Goal: Check status

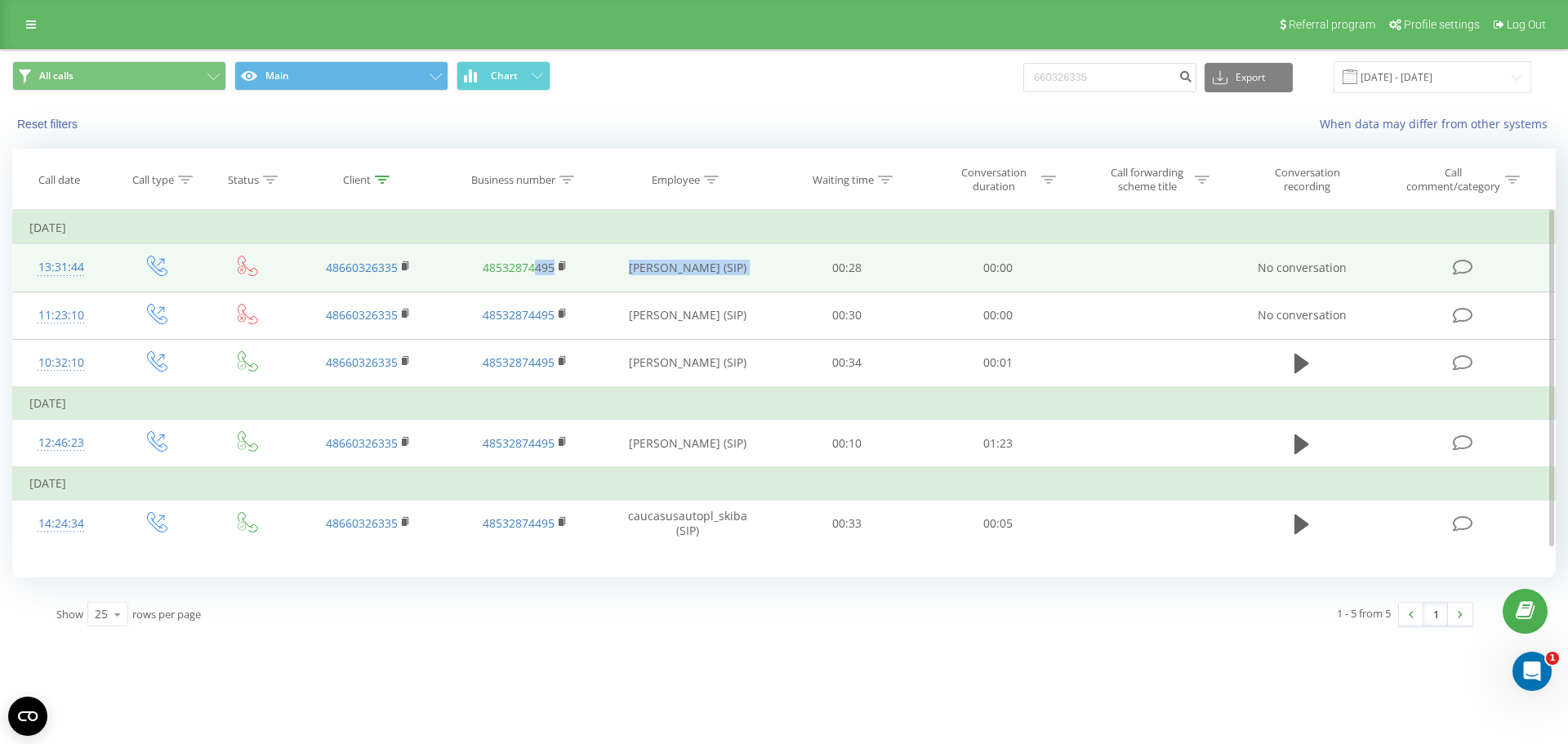
drag, startPoint x: 769, startPoint y: 270, endPoint x: 533, endPoint y: 274, distance: 236.0
click at [533, 274] on tr "13:31:44 48660326335 48532874495 [PERSON_NAME] (SIP) 00:28 00:00 No conversation" at bounding box center [784, 268] width 1542 height 48
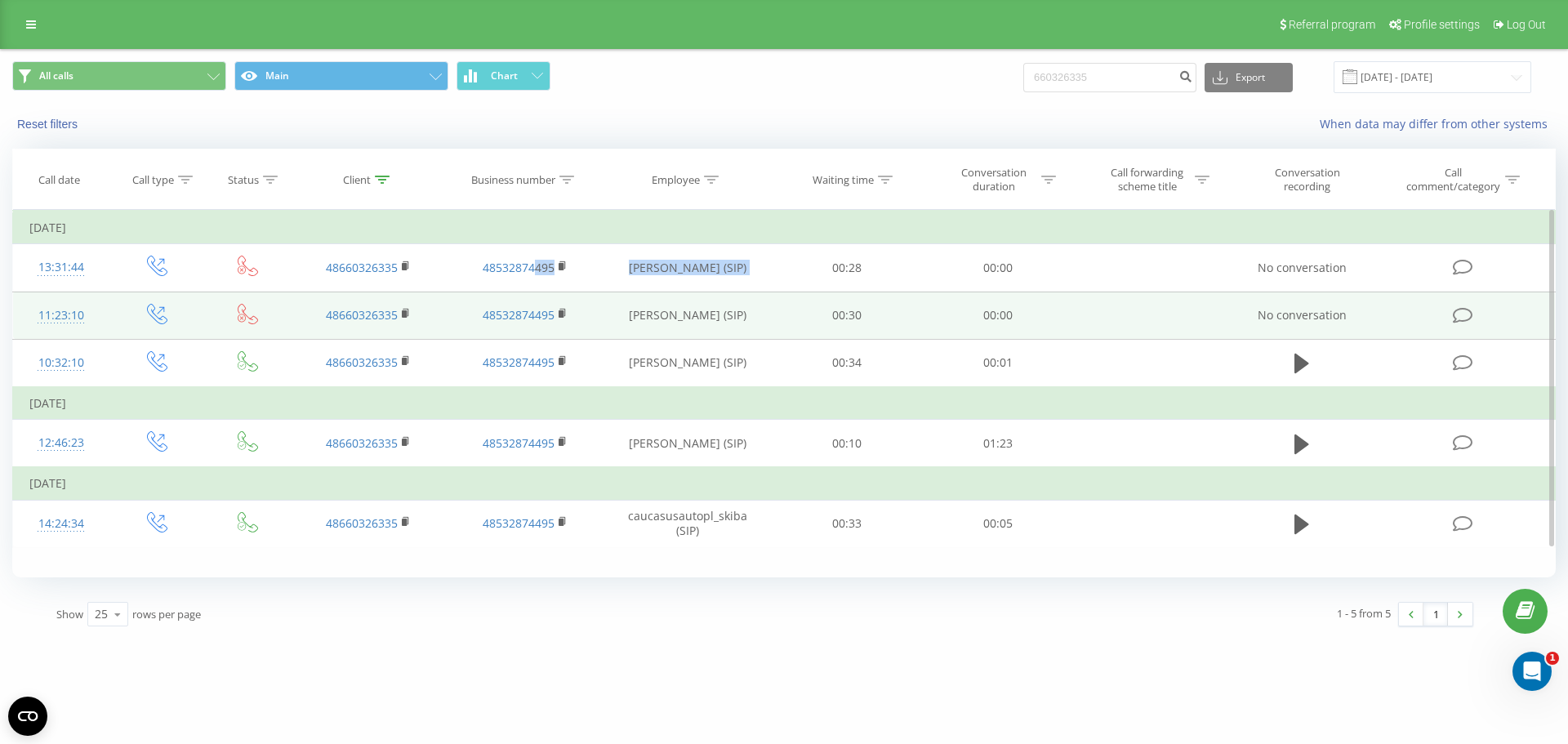
drag, startPoint x: 711, startPoint y: 314, endPoint x: 491, endPoint y: 334, distance: 220.9
click at [491, 334] on tr "11:23:10 48660326335 48532874495 [PERSON_NAME] (SIP) 00:30 00:00 No conversation" at bounding box center [784, 315] width 1542 height 48
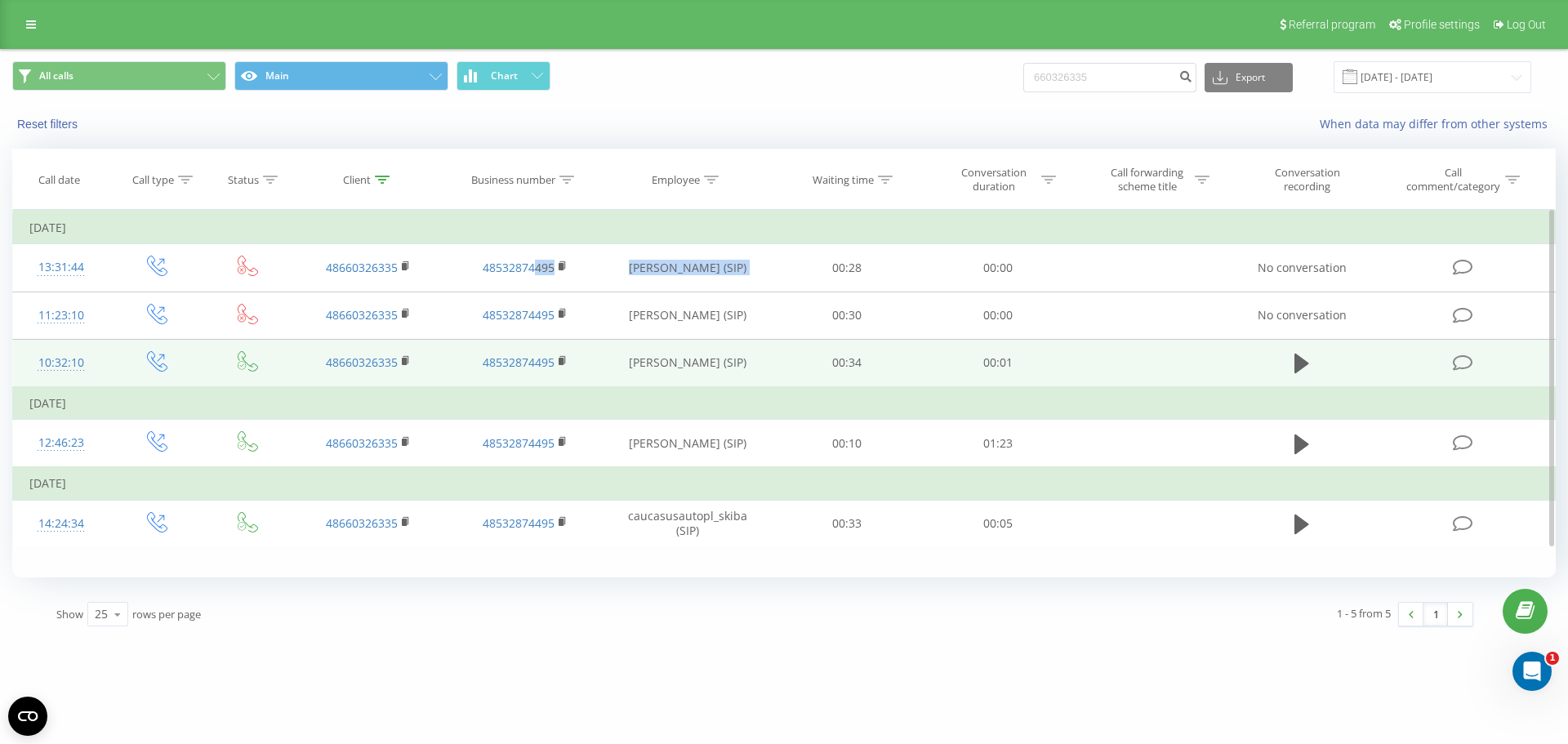
drag, startPoint x: 763, startPoint y: 365, endPoint x: 494, endPoint y: 383, distance: 269.6
click at [494, 383] on tr "10:32:10 48660326335 48532874495 [PERSON_NAME] (SIP) 00:34 00:01" at bounding box center [784, 363] width 1542 height 49
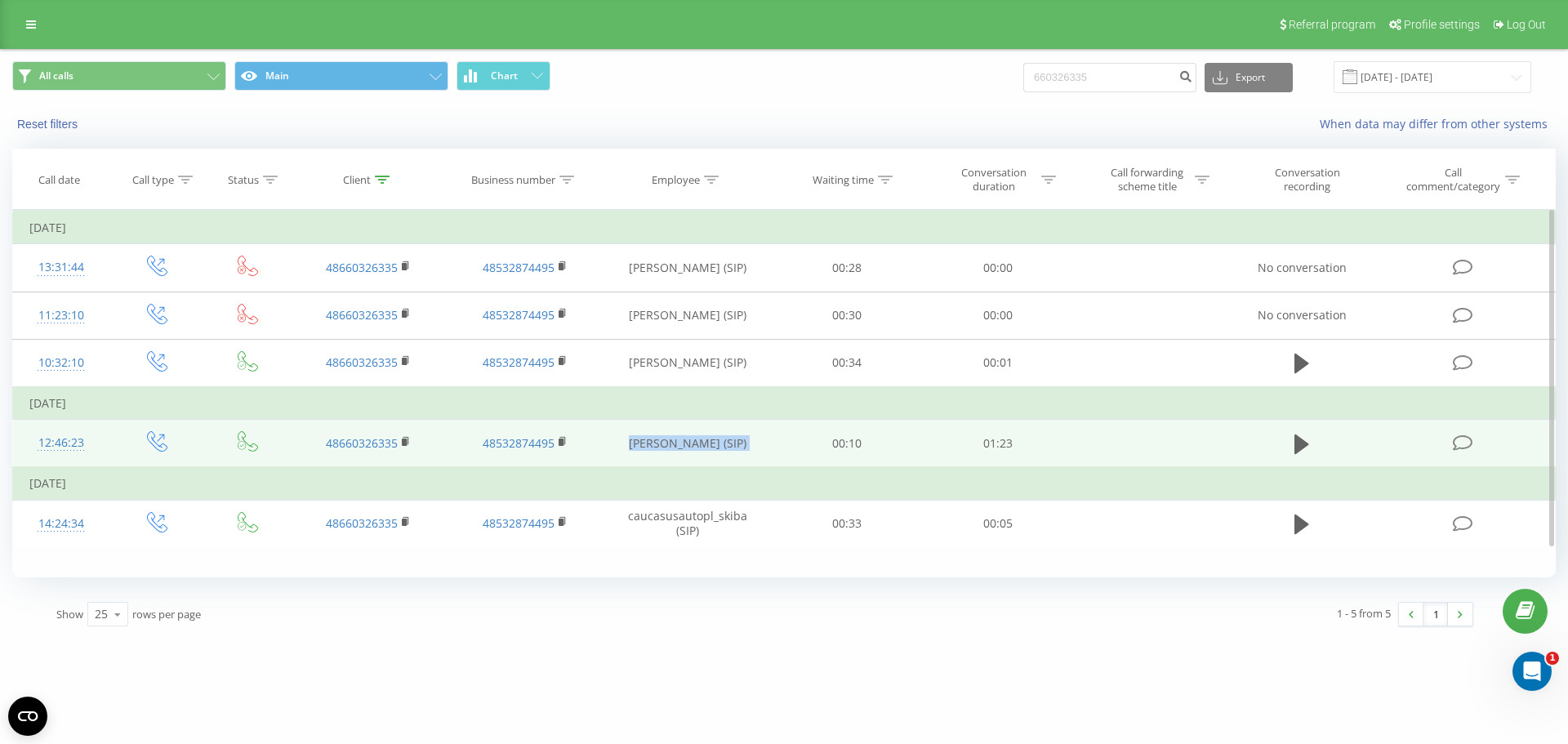
drag, startPoint x: 654, startPoint y: 445, endPoint x: 614, endPoint y: 452, distance: 40.6
click at [614, 452] on tr "12:46:23 48660326335 48532874495 [PERSON_NAME] (SIP) 00:10 01:23" at bounding box center [784, 444] width 1542 height 49
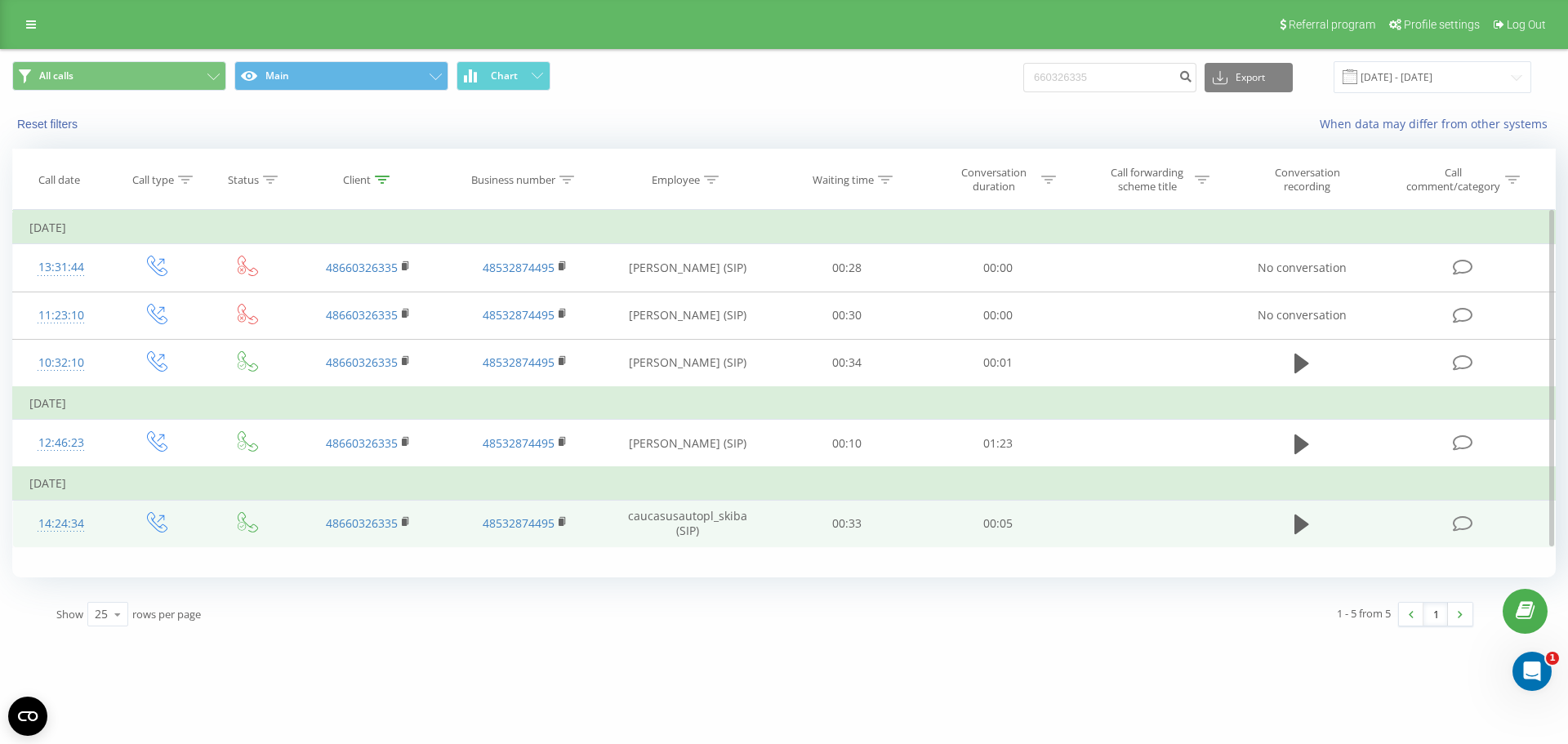
drag, startPoint x: 804, startPoint y: 501, endPoint x: 907, endPoint y: 509, distance: 103.3
click at [854, 511] on td "00:33" at bounding box center [847, 524] width 151 height 48
drag, startPoint x: 1020, startPoint y: 439, endPoint x: 1284, endPoint y: 544, distance: 284.1
click at [1295, 543] on tbody "[DATE] 13:31:44 48660326335 48532874495 [PERSON_NAME] (SIP) 00:28 00:00 No conv…" at bounding box center [784, 379] width 1542 height 335
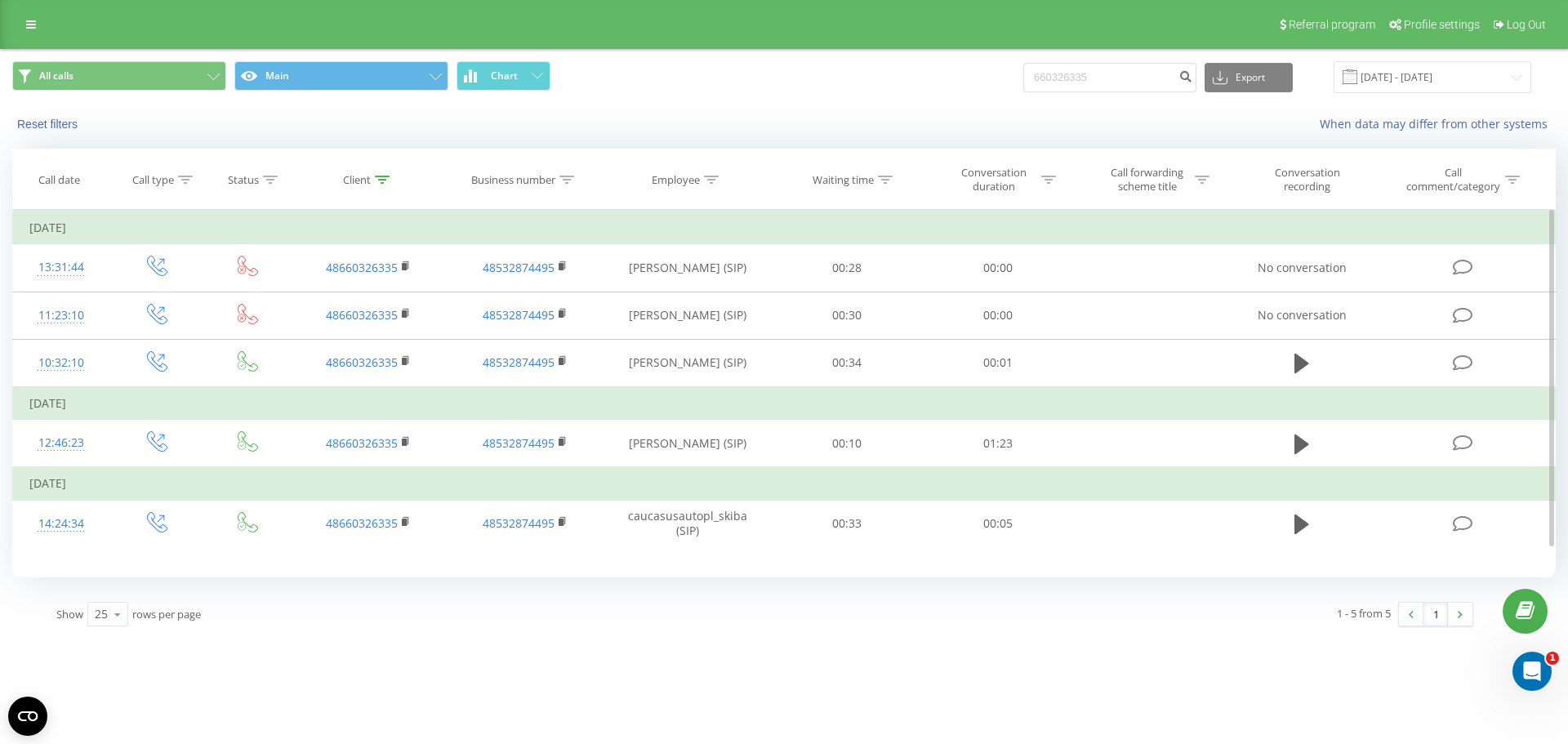
click at [1236, 552] on div "Filter by condition Equal Enter value Cancel OK Filter by condition Equal Enter…" at bounding box center [784, 393] width 1543 height 368
drag, startPoint x: 1205, startPoint y: 594, endPoint x: 723, endPoint y: 621, distance: 482.8
click at [722, 621] on div "Show 25 10 25 50 100 rows per page 1 - 5 from 5 1" at bounding box center [764, 614] width 1439 height 48
click at [723, 621] on div "Show 25 10 25 50 100 rows per page" at bounding box center [405, 614] width 720 height 48
drag, startPoint x: 1184, startPoint y: 600, endPoint x: 1158, endPoint y: 643, distance: 50.2
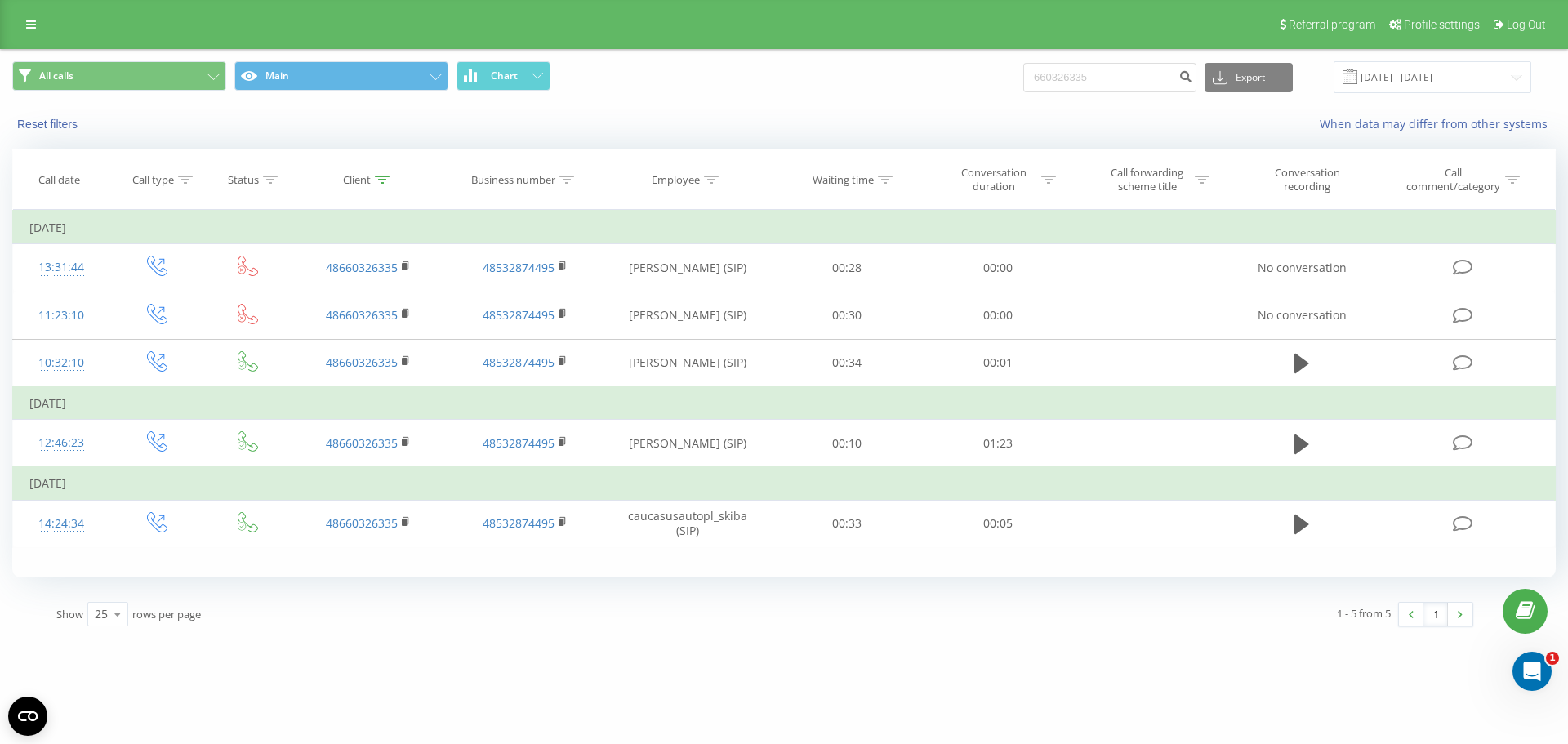
click at [1158, 643] on div "[DOMAIN_NAME] 660326335 Projects [DOMAIN_NAME] Dashboard Call center Call log M…" at bounding box center [784, 372] width 1568 height 744
drag, startPoint x: 1075, startPoint y: 560, endPoint x: 1194, endPoint y: 700, distance: 183.7
click at [1194, 700] on div "[DOMAIN_NAME] 660326335 Projects [DOMAIN_NAME] Dashboard Call center Call log M…" at bounding box center [784, 372] width 1568 height 744
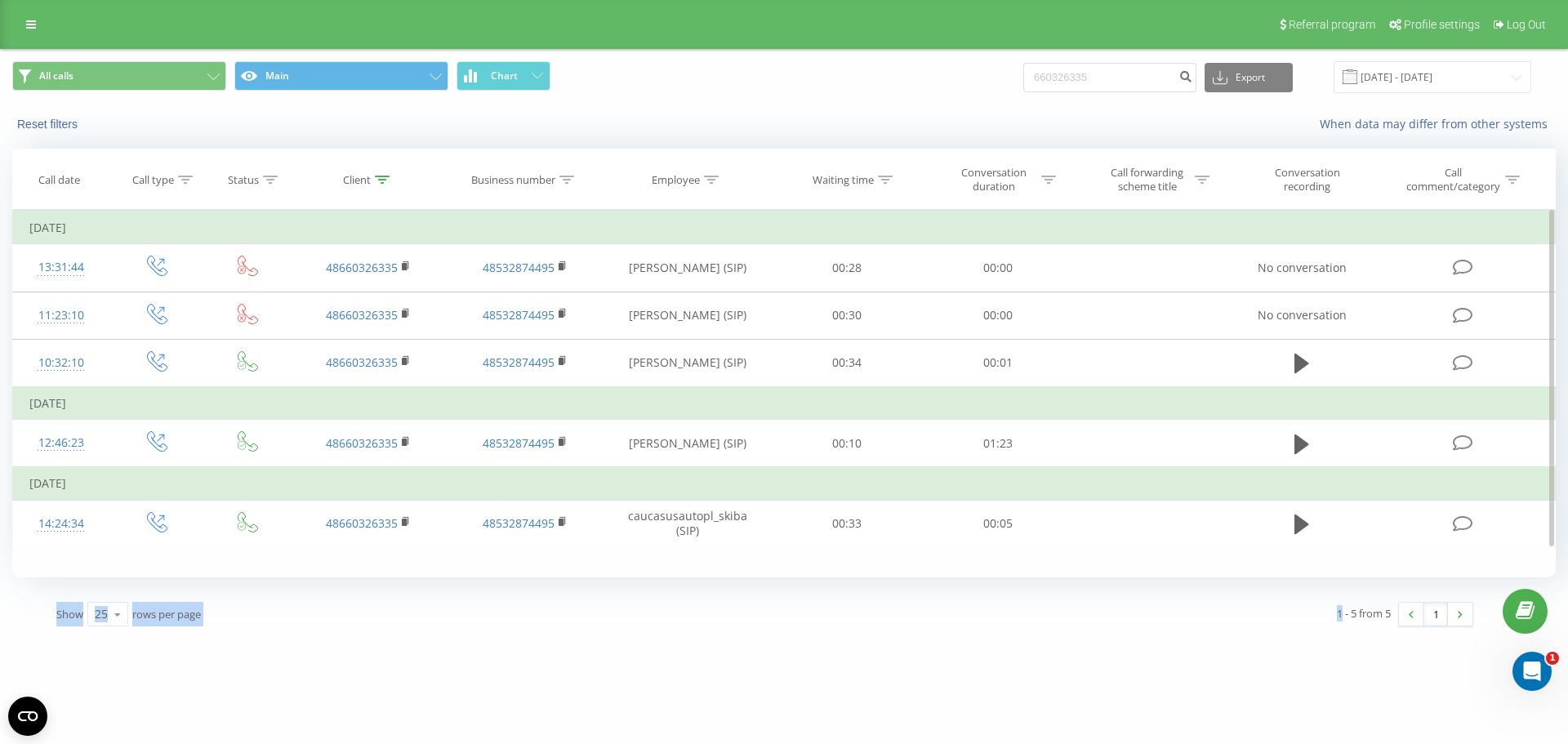
drag, startPoint x: 1195, startPoint y: 699, endPoint x: 1193, endPoint y: 562, distance: 137.0
click at [1187, 558] on div "[DOMAIN_NAME] 660326335 Projects [DOMAIN_NAME] Dashboard Call center Call log M…" at bounding box center [784, 372] width 1568 height 744
click at [1416, 684] on div "[DOMAIN_NAME] 660326335 Projects [DOMAIN_NAME] Dashboard Call center Call log M…" at bounding box center [784, 372] width 1568 height 744
drag, startPoint x: 1460, startPoint y: 668, endPoint x: 975, endPoint y: 734, distance: 489.5
click at [975, 734] on div "[DOMAIN_NAME] 660326335 Projects [DOMAIN_NAME] Dashboard Call center Call log M…" at bounding box center [784, 372] width 1568 height 744
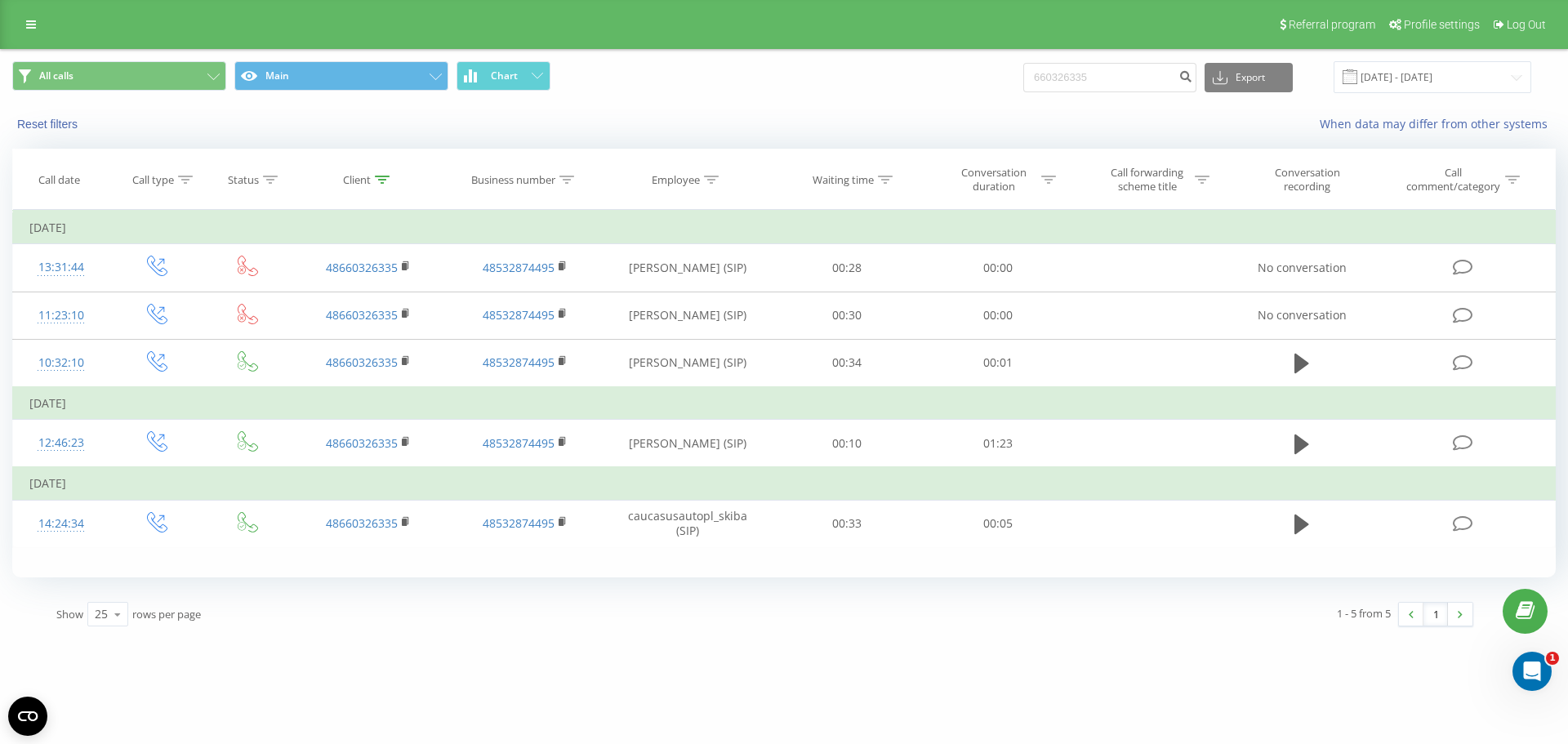
click at [826, 648] on div "[DOMAIN_NAME] 660326335 Projects [DOMAIN_NAME] Dashboard Call center Call log M…" at bounding box center [784, 372] width 1568 height 744
